Goal: Task Accomplishment & Management: Use online tool/utility

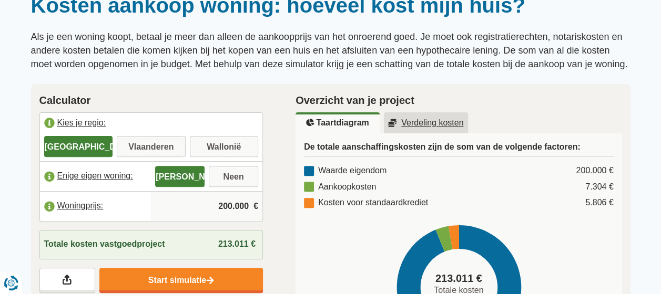
click at [156, 146] on input "Vlaanderen" at bounding box center [151, 147] width 69 height 19
radio input "true"
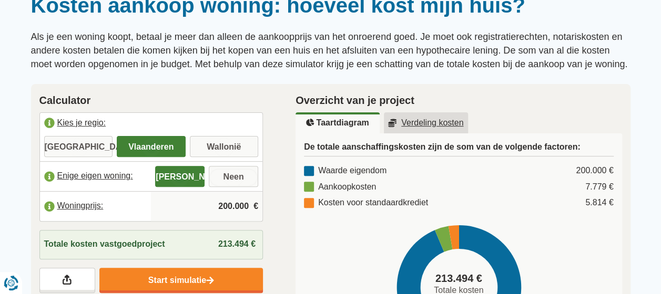
click at [222, 178] on input "Neen" at bounding box center [233, 177] width 49 height 19
radio input "true"
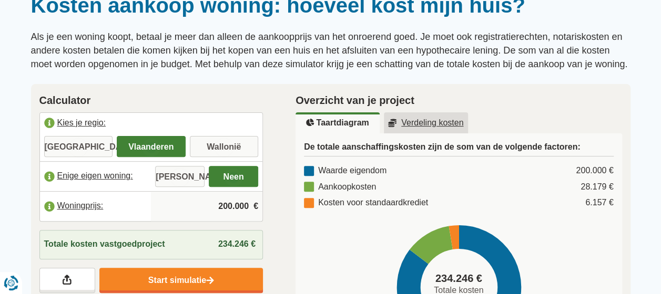
click at [219, 206] on input "200.000" at bounding box center [206, 206] width 103 height 28
drag, startPoint x: 250, startPoint y: 202, endPoint x: 258, endPoint y: 202, distance: 7.9
click at [250, 202] on input "200.000" at bounding box center [206, 206] width 103 height 28
type input "2"
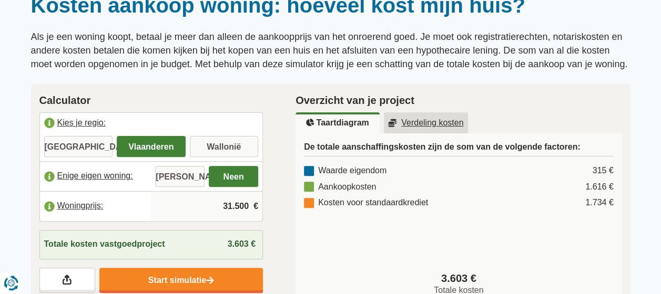
type input "315.000"
